Goal: Navigation & Orientation: Find specific page/section

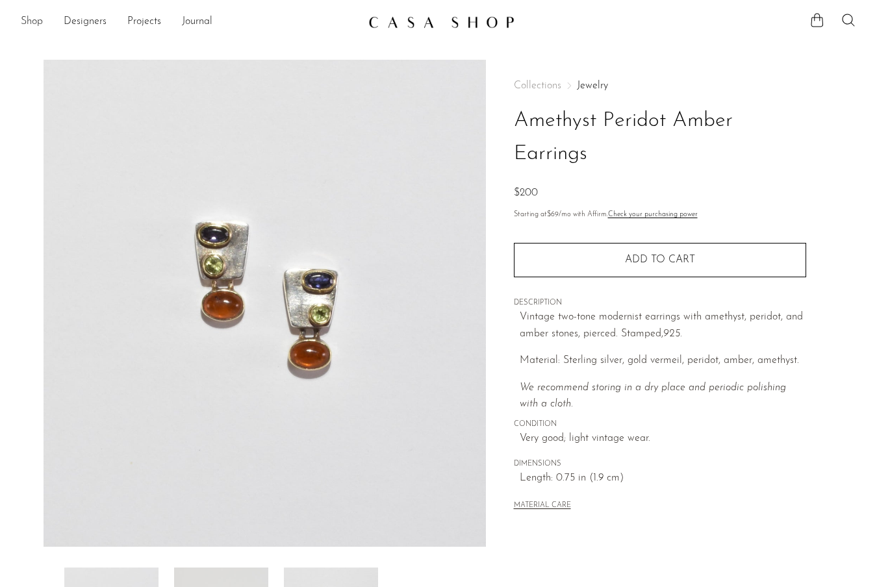
click at [38, 14] on link "Shop" at bounding box center [32, 22] width 22 height 17
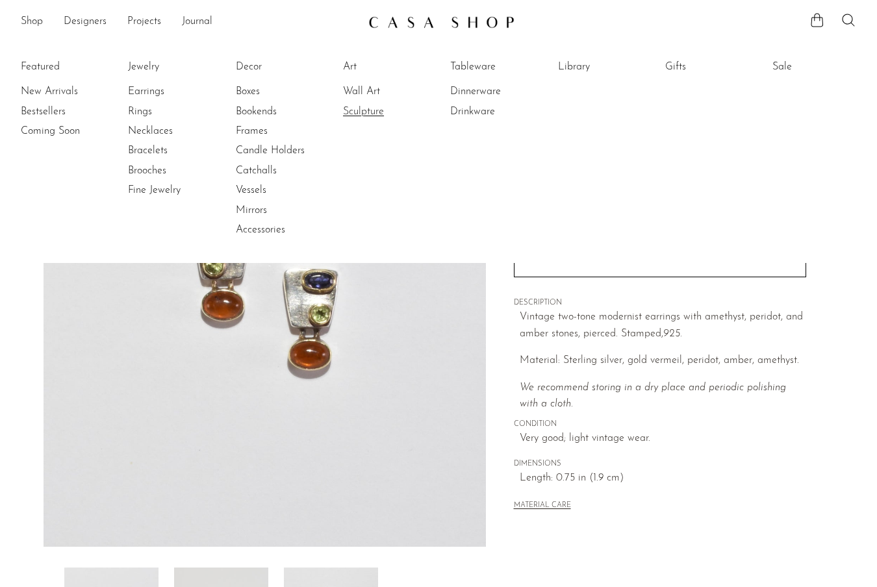
click at [365, 108] on link "Sculpture" at bounding box center [391, 112] width 97 height 14
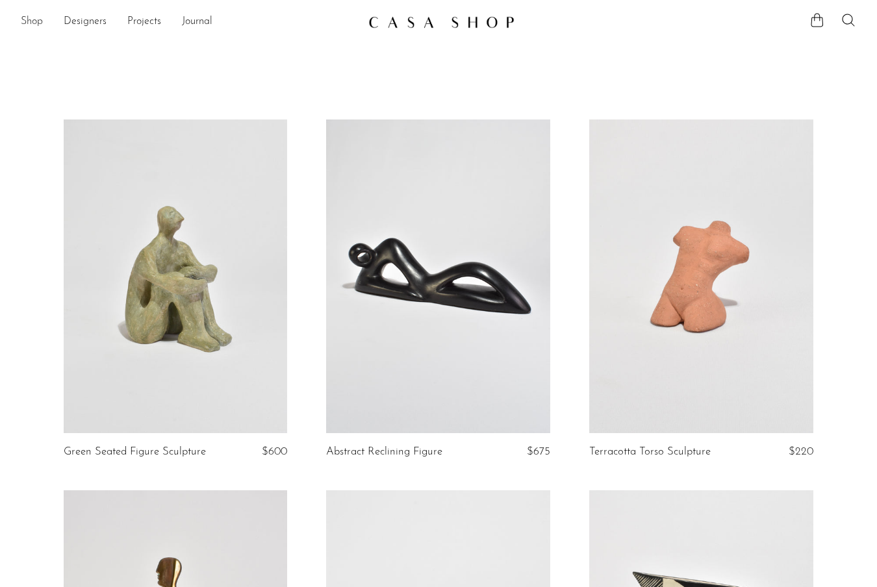
click at [25, 23] on link "Shop" at bounding box center [32, 22] width 22 height 17
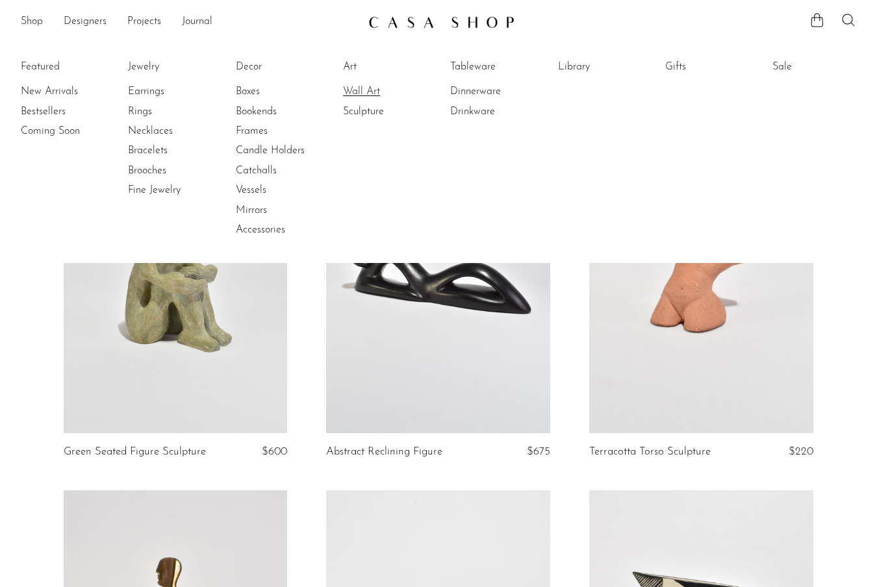
click at [361, 92] on link "Wall Art" at bounding box center [391, 91] width 97 height 14
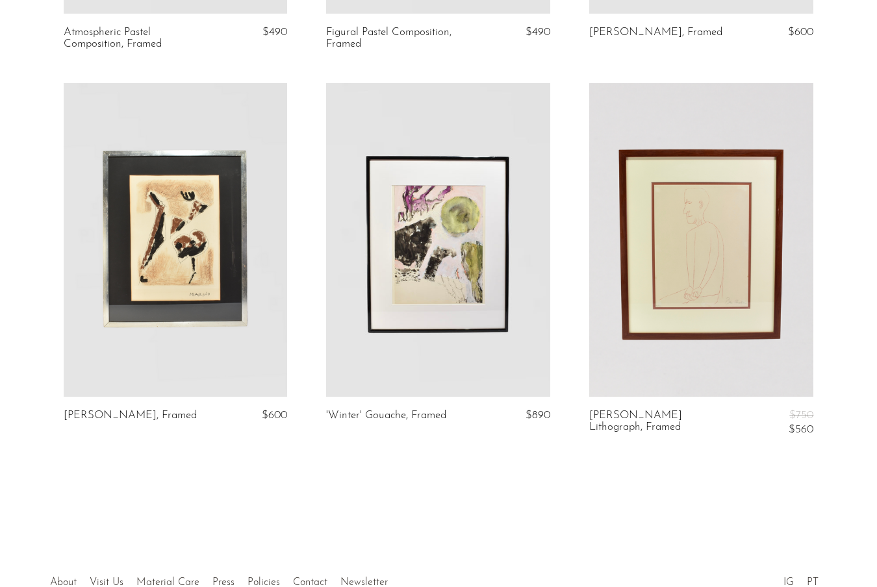
scroll to position [2023, 0]
